Goal: Find specific page/section: Find specific page/section

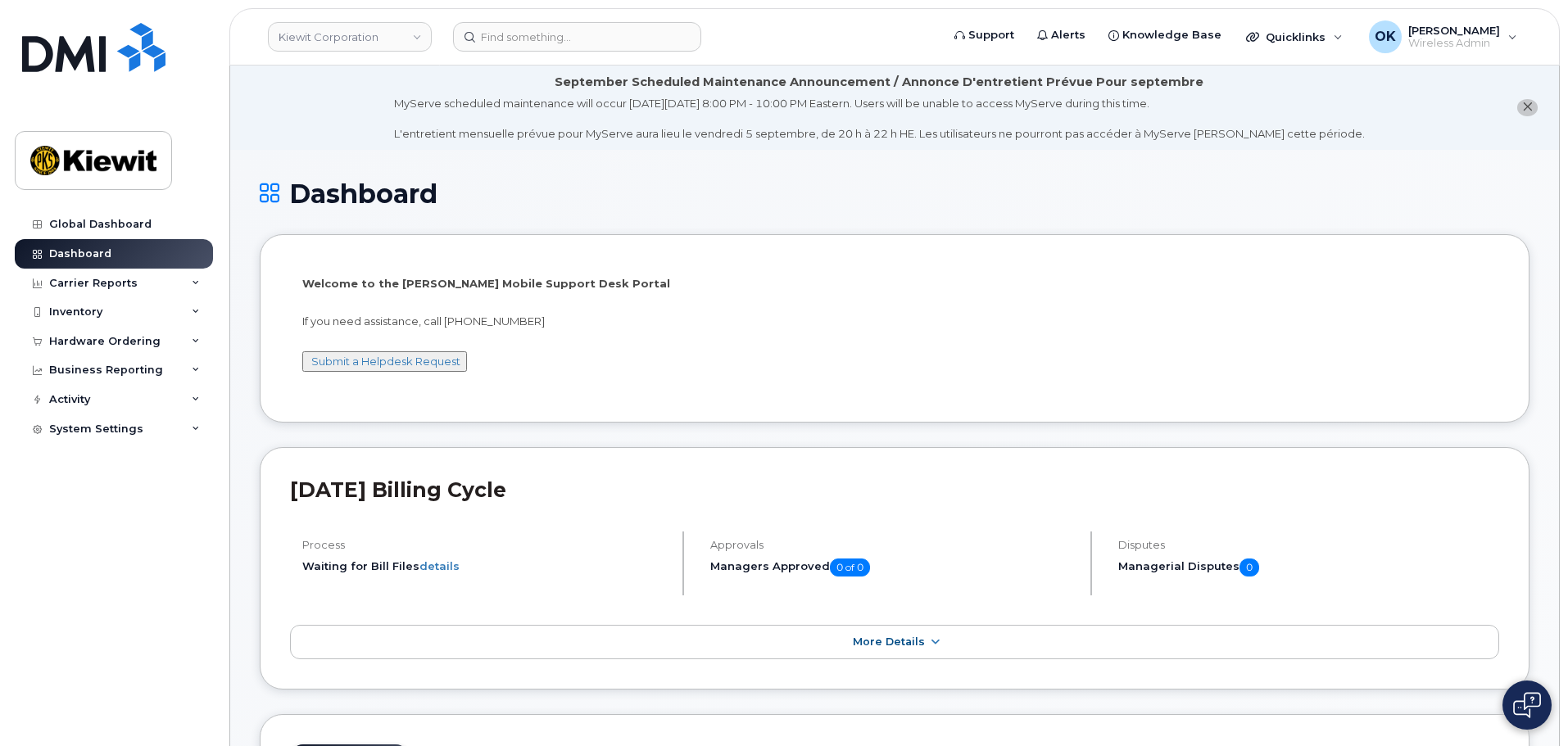
click at [362, 29] on link "Kiewit Corporation" at bounding box center [350, 37] width 164 height 30
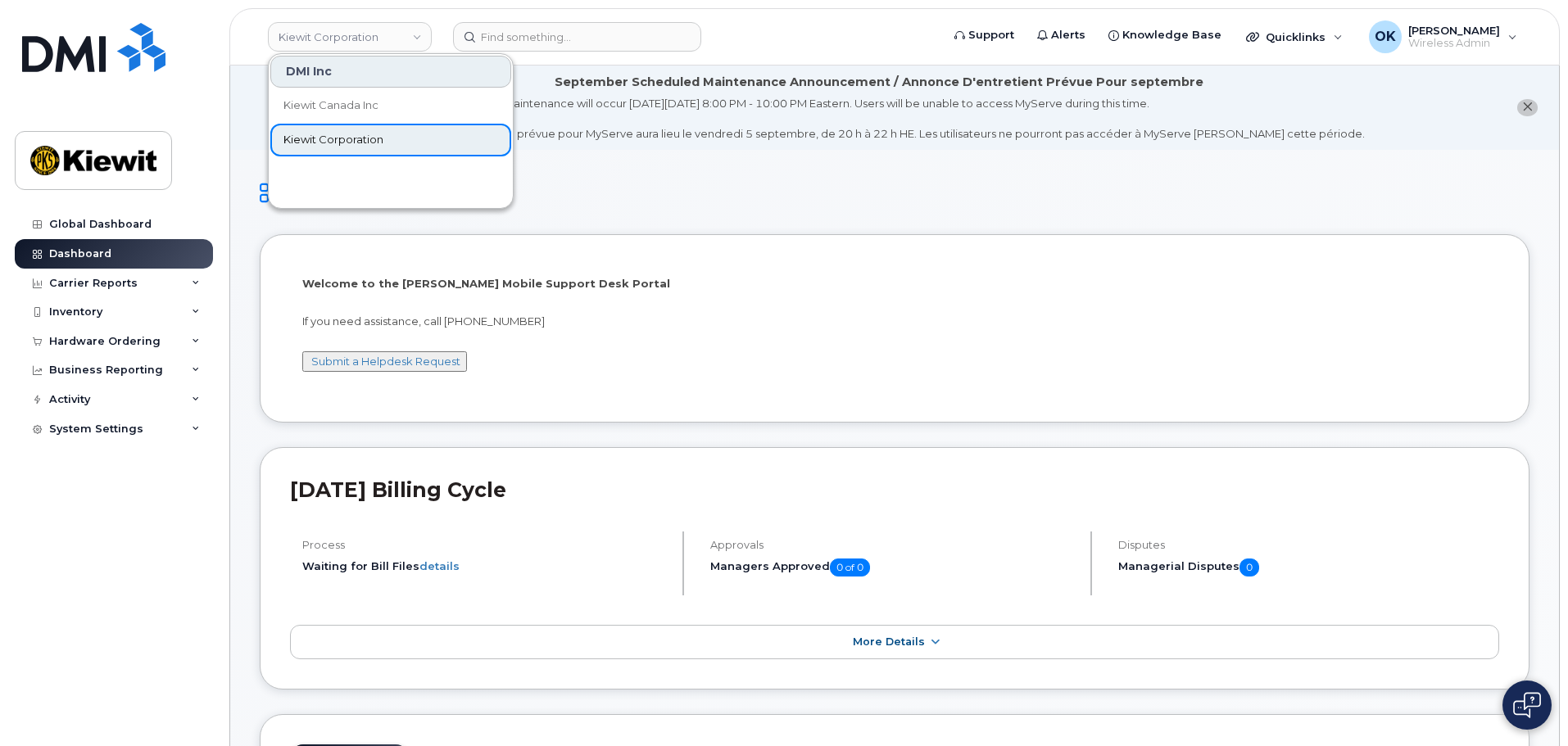
click at [381, 138] on span "Kiewit Corporation" at bounding box center [334, 140] width 100 height 16
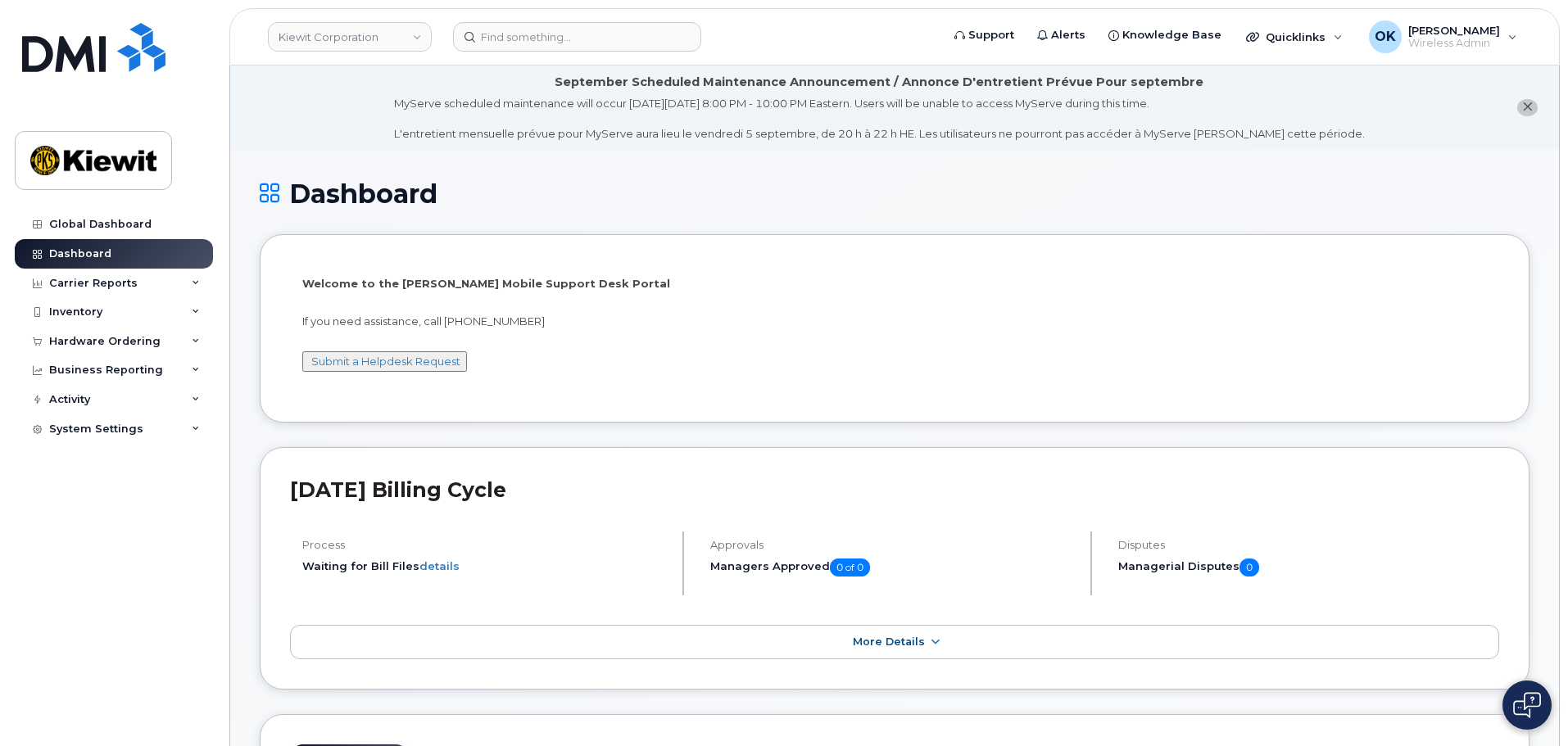
click at [615, 209] on div "Dashboard" at bounding box center [895, 207] width 1270 height 55
drag, startPoint x: 589, startPoint y: 19, endPoint x: 583, endPoint y: 32, distance: 14.3
click at [589, 19] on header "Kiewit Corporation Support Alerts Knowledge Base Quicklinks Suspend / Cancel De…" at bounding box center [895, 37] width 1331 height 57
click at [582, 44] on input at bounding box center [577, 37] width 248 height 30
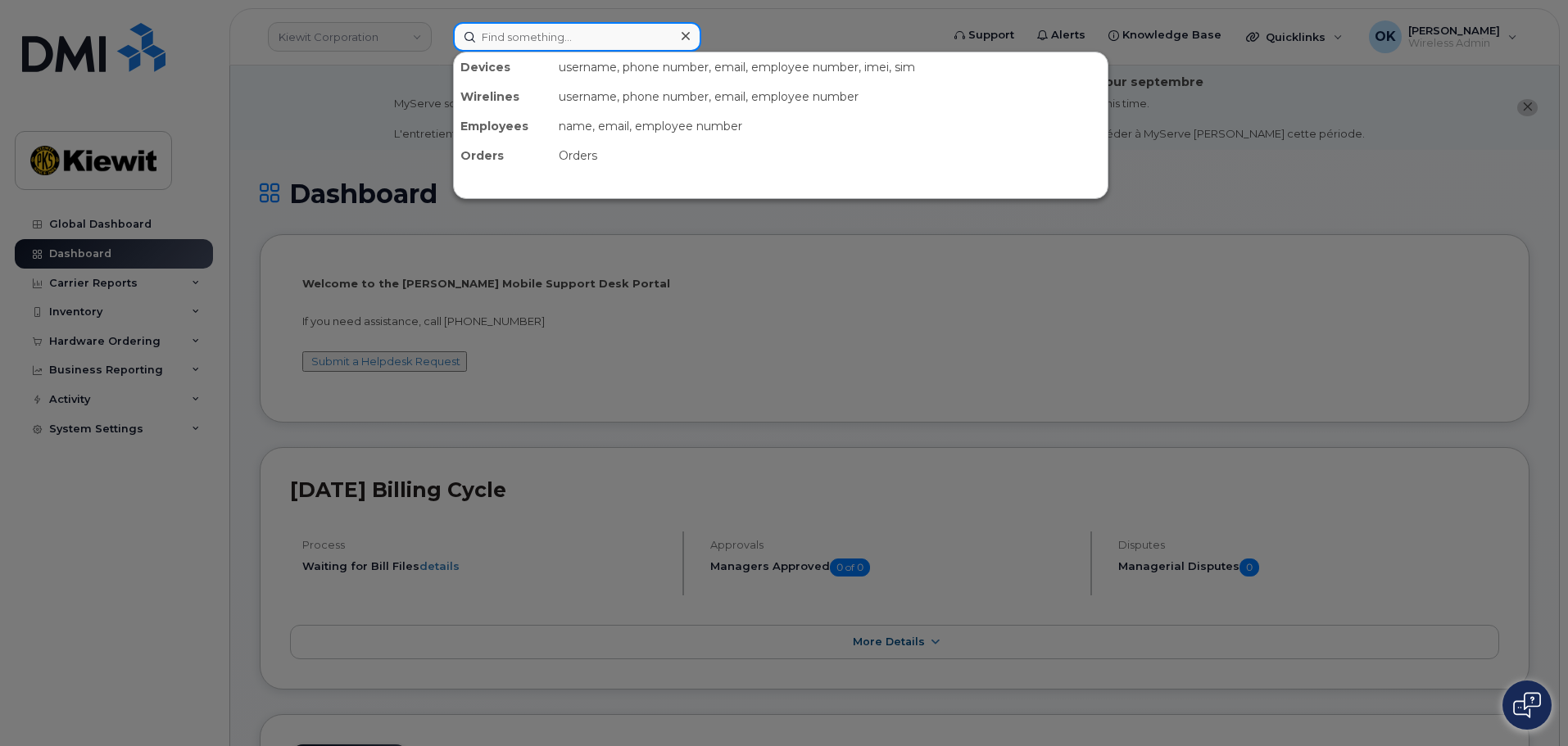
paste input "00572334"
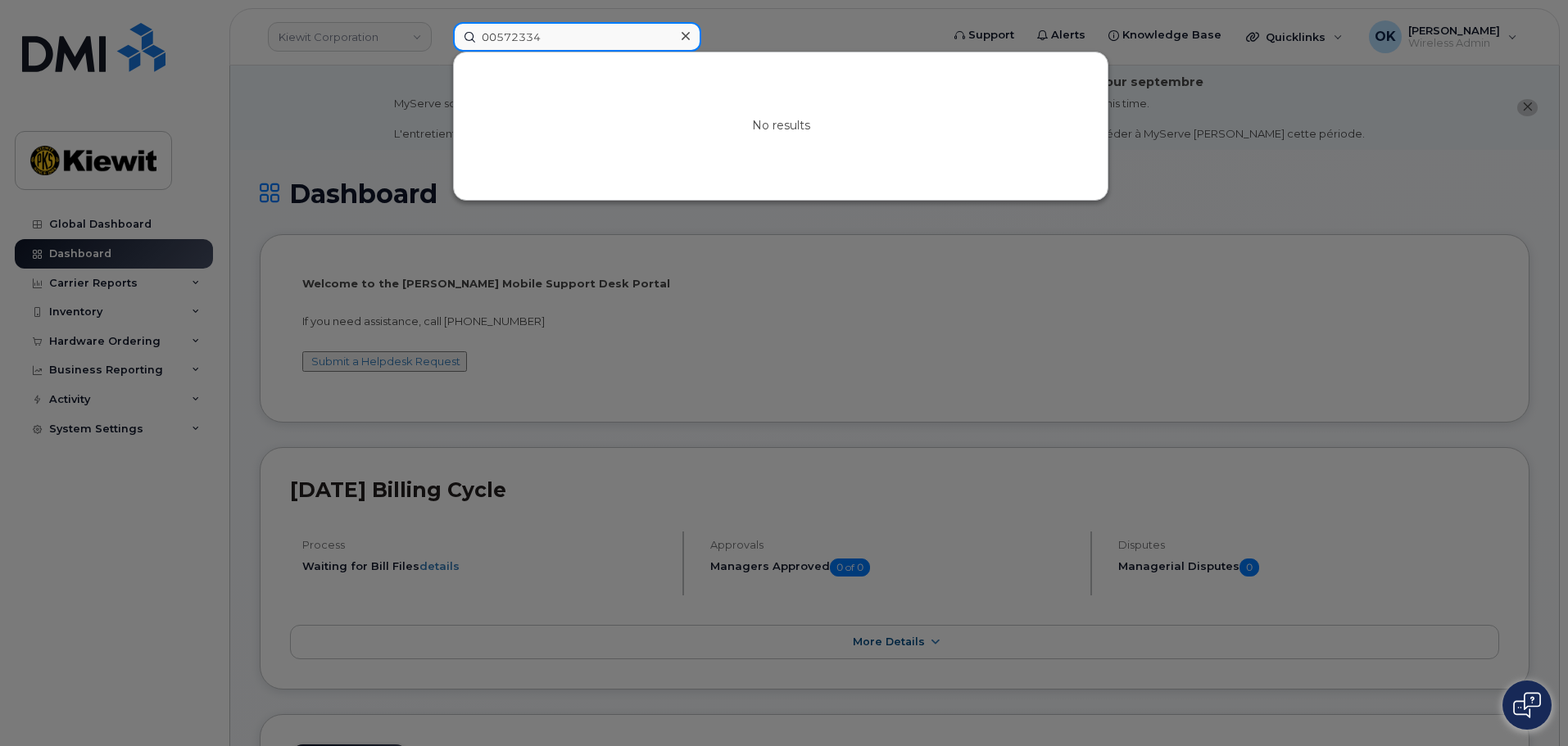
drag, startPoint x: 495, startPoint y: 34, endPoint x: 411, endPoint y: 46, distance: 84.9
click at [440, 46] on div "00572334 No results" at bounding box center [691, 37] width 503 height 30
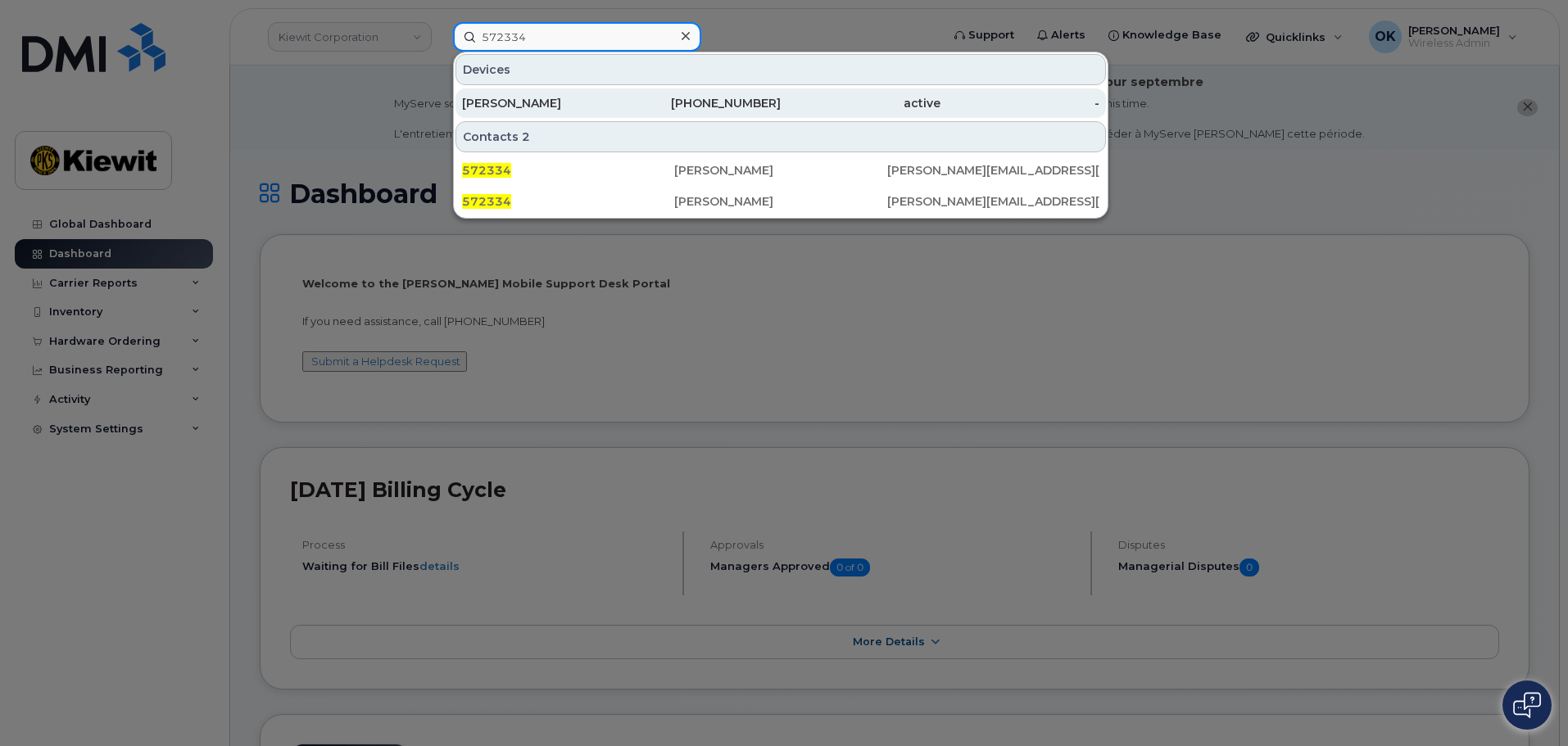
type input "572334"
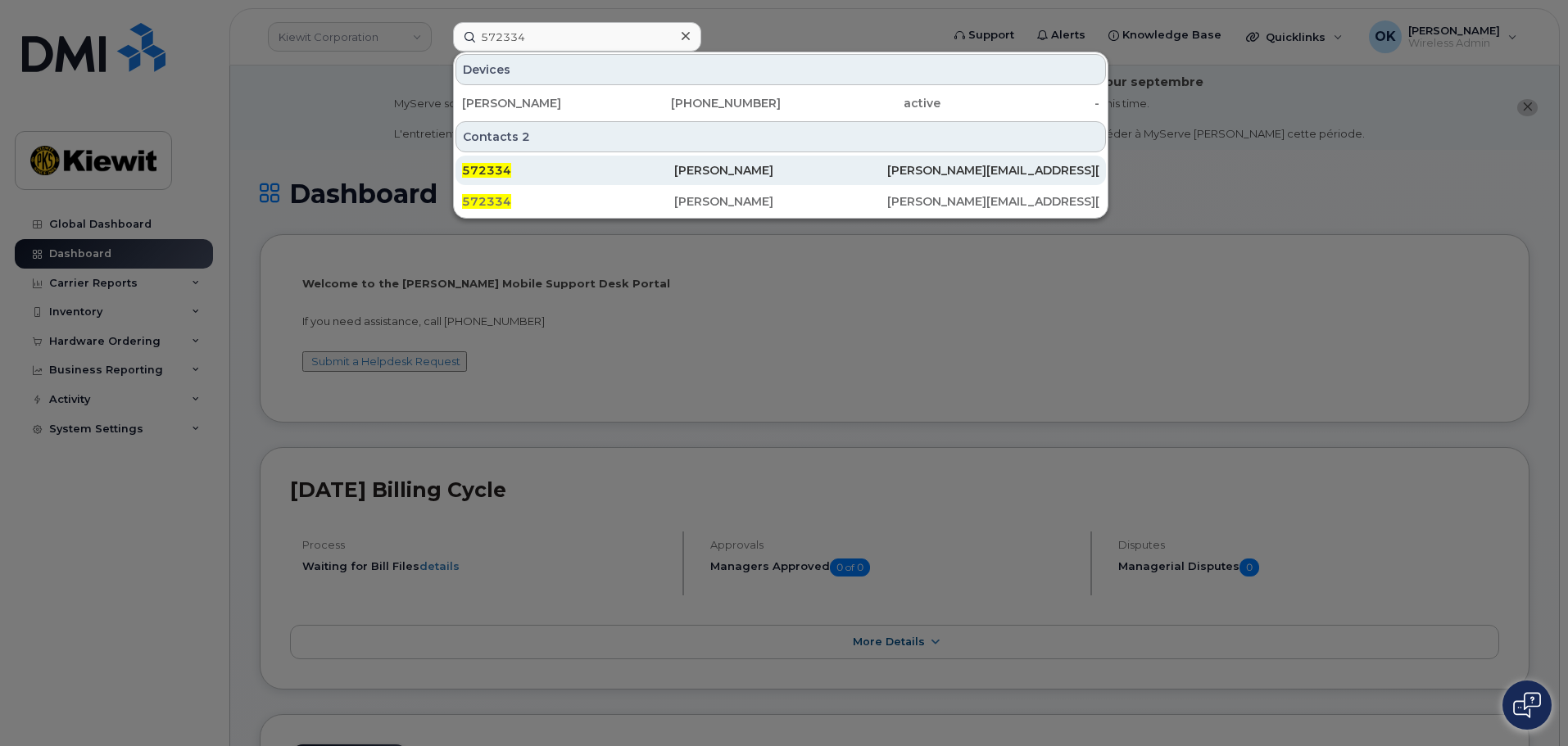
click at [726, 171] on div "Cory Crader" at bounding box center [780, 171] width 212 height 16
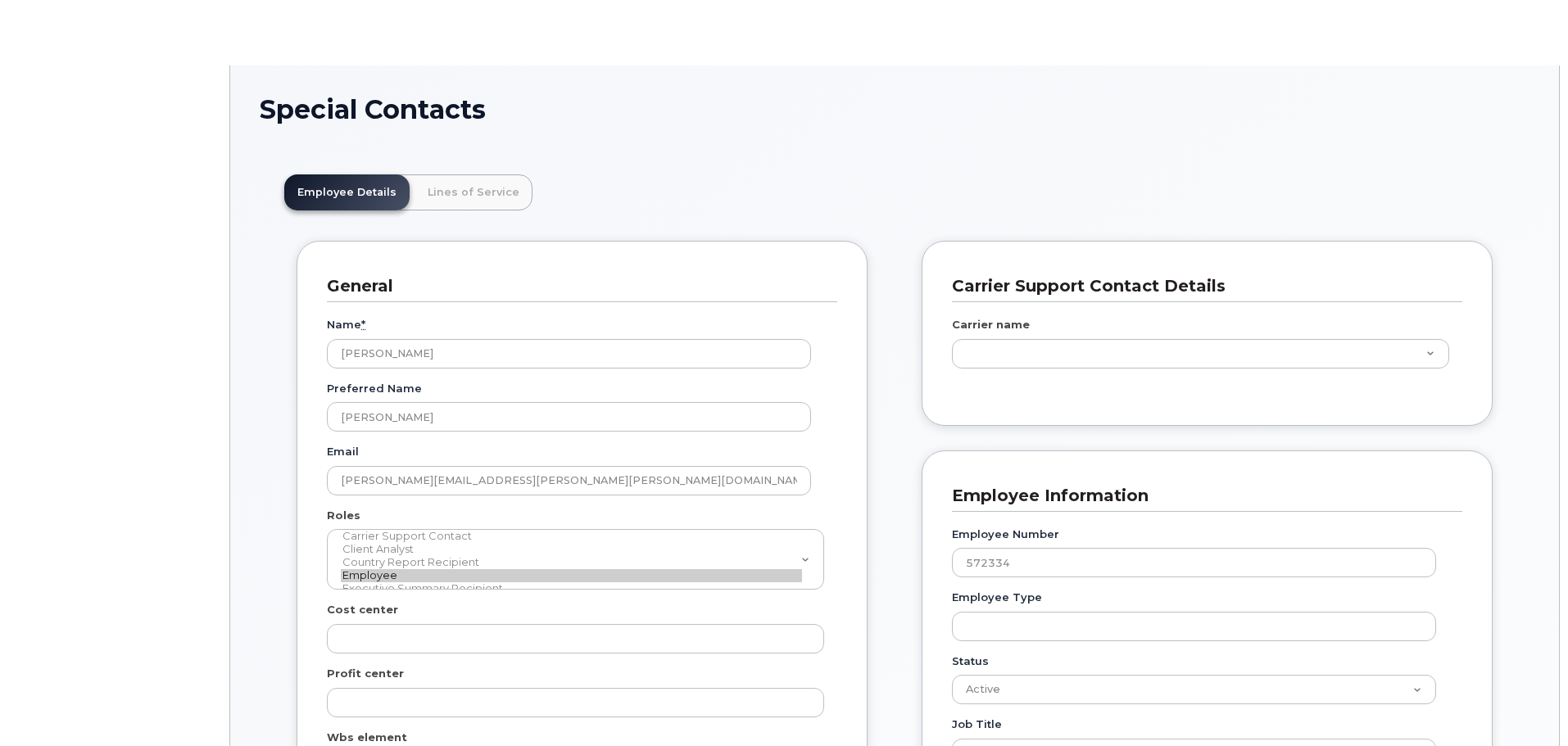
scroll to position [48, 0]
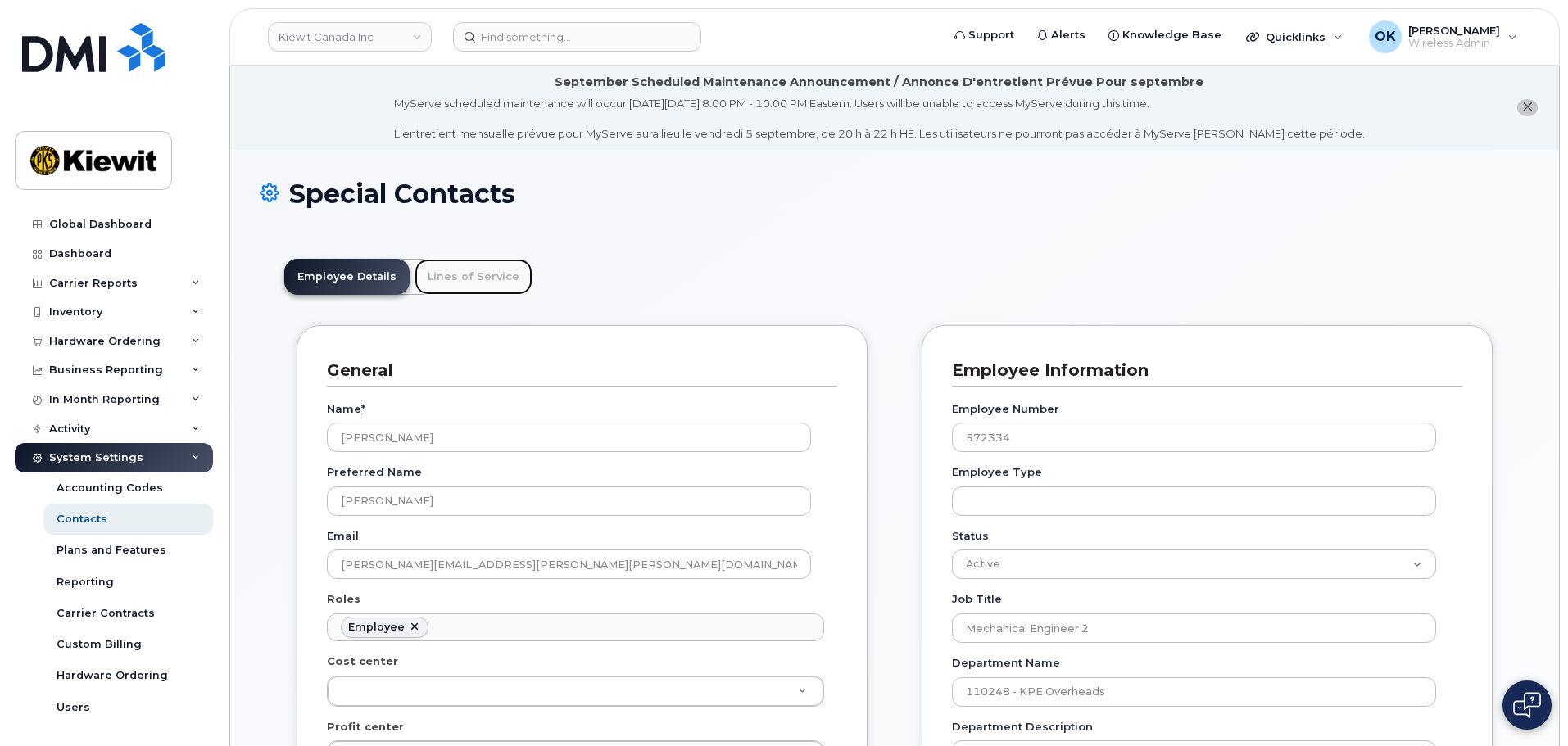
click at [458, 290] on link "Lines of Service" at bounding box center [474, 277] width 118 height 36
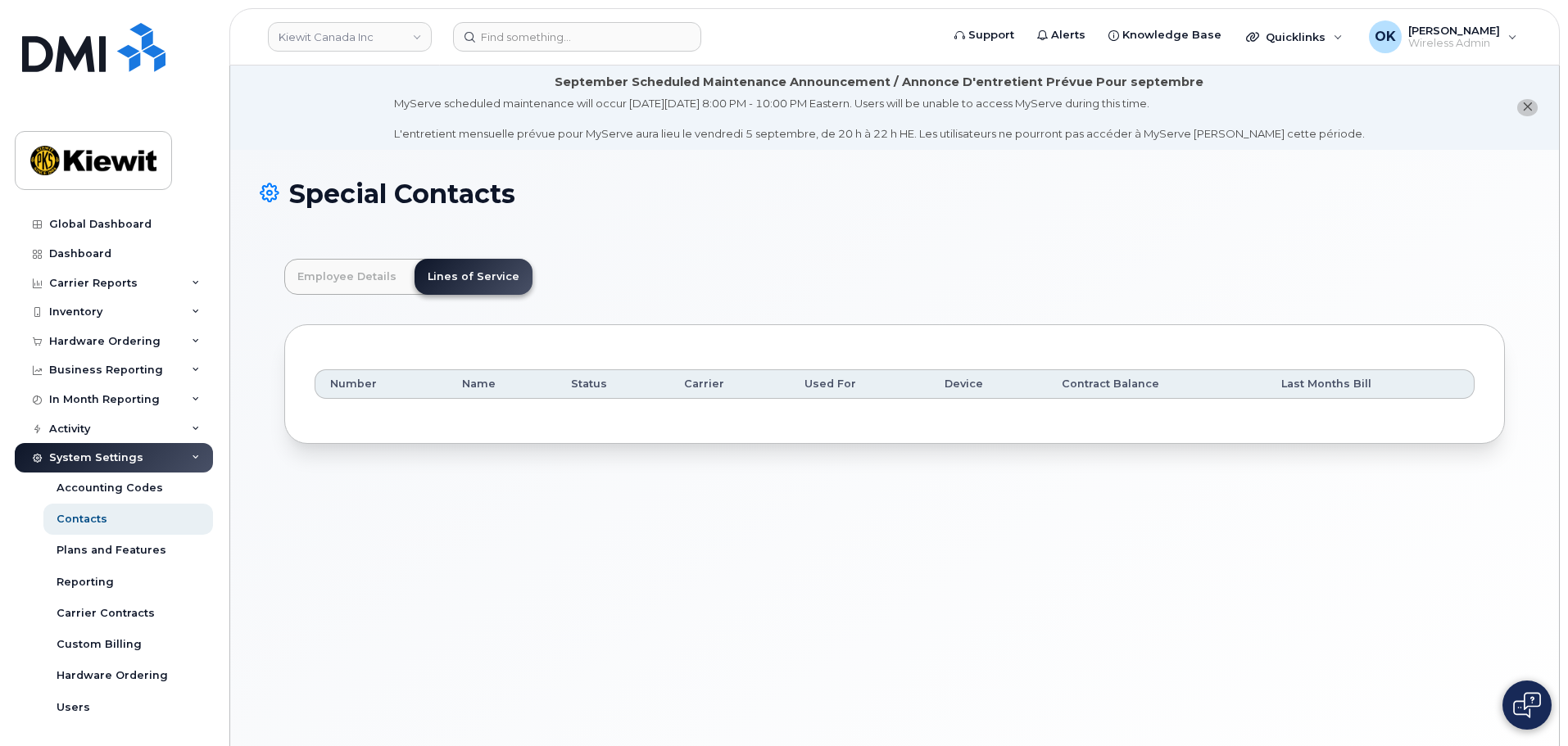
click at [766, 244] on div "Employee Details Lines of Service General Name * Cory Crader Preferred Name Cor…" at bounding box center [895, 352] width 1270 height 234
